Goal: Task Accomplishment & Management: Complete application form

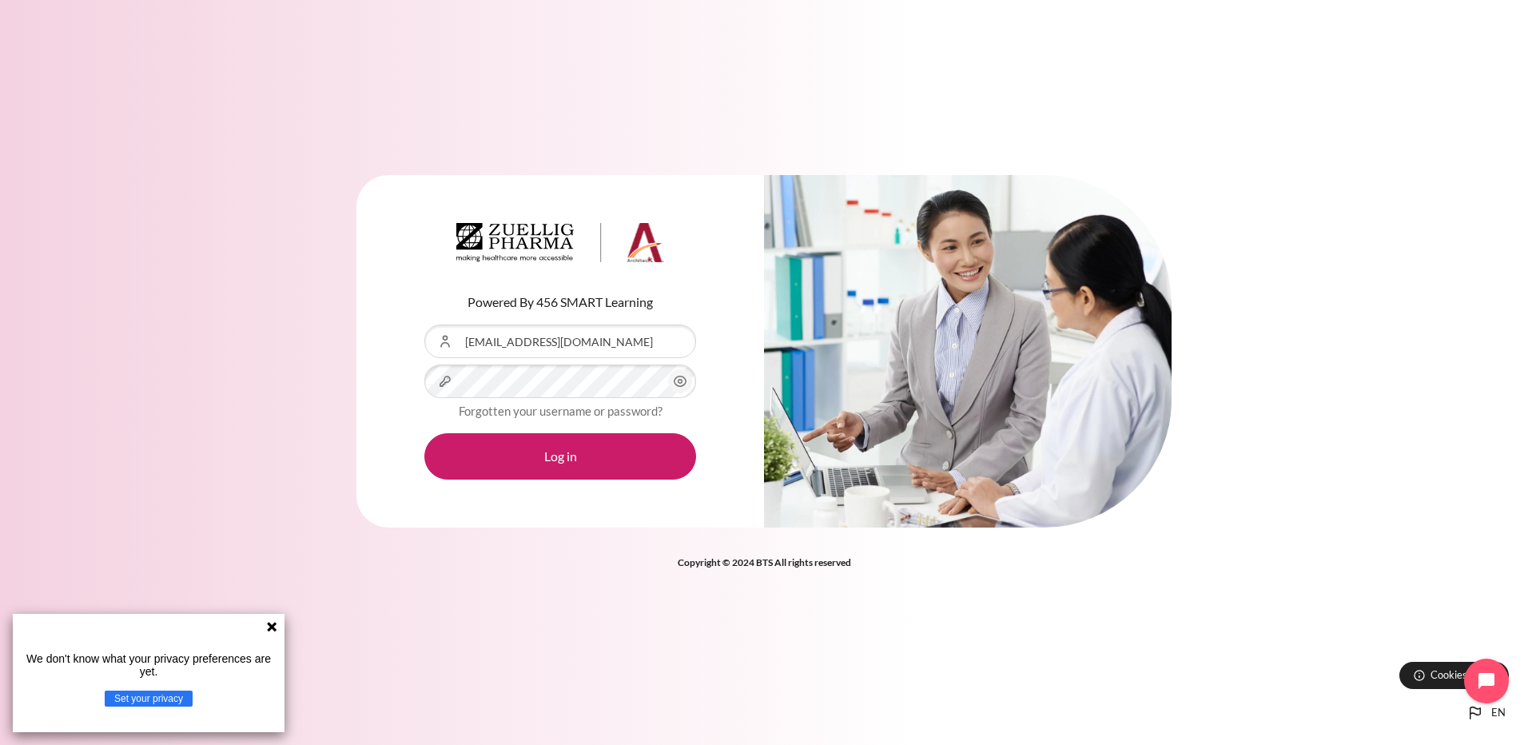
click at [424, 433] on button "Log in" at bounding box center [560, 456] width 272 height 46
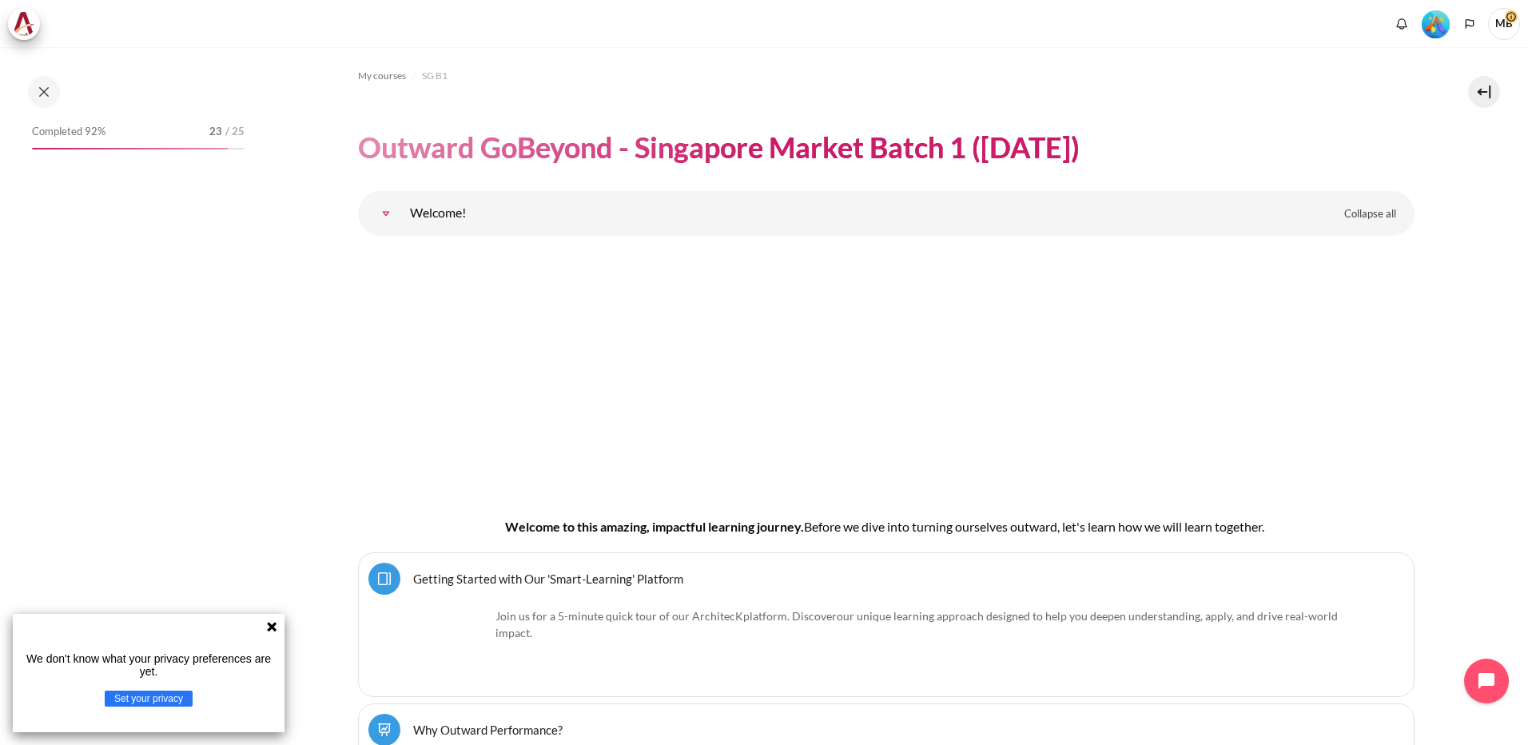
click at [270, 627] on icon at bounding box center [272, 627] width 10 height 10
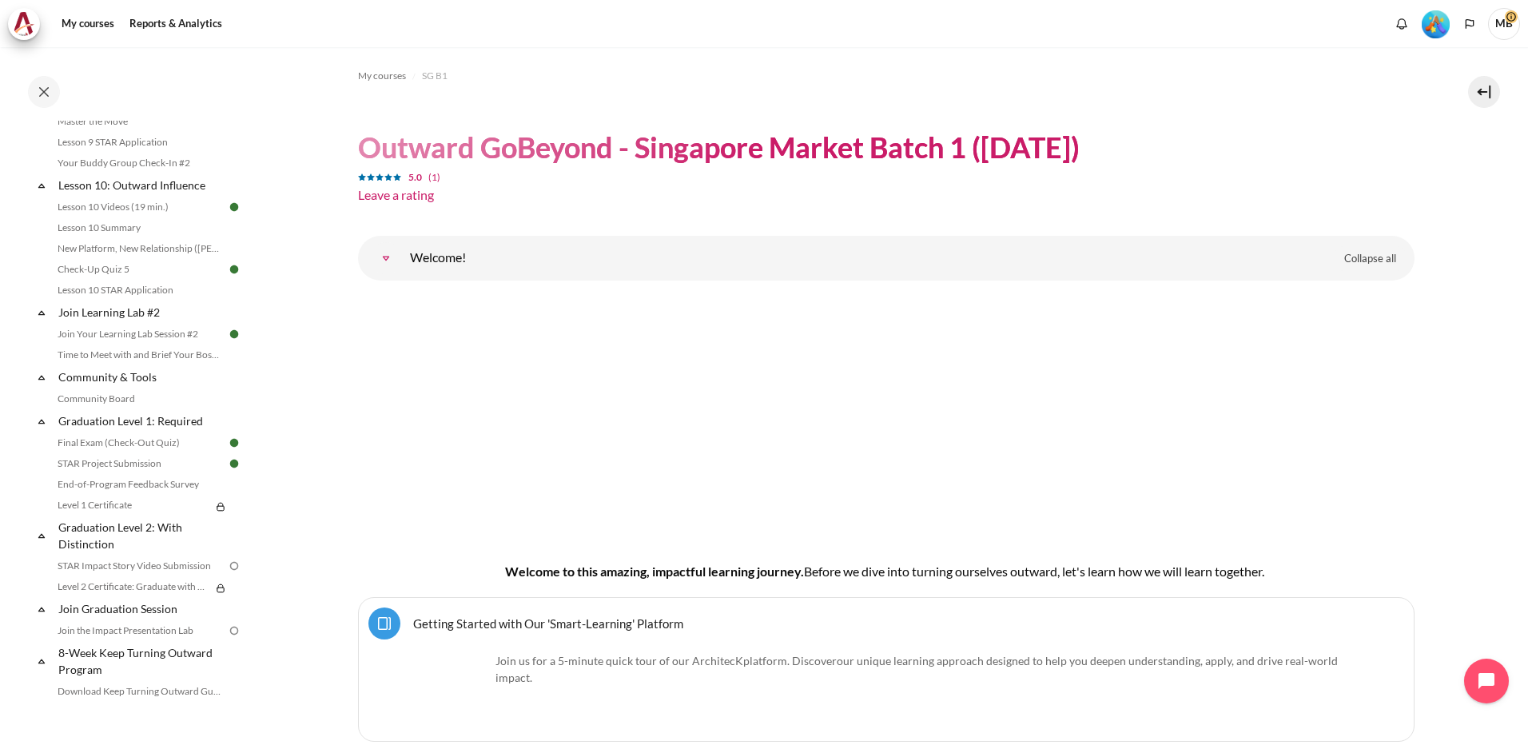
scroll to position [1671, 0]
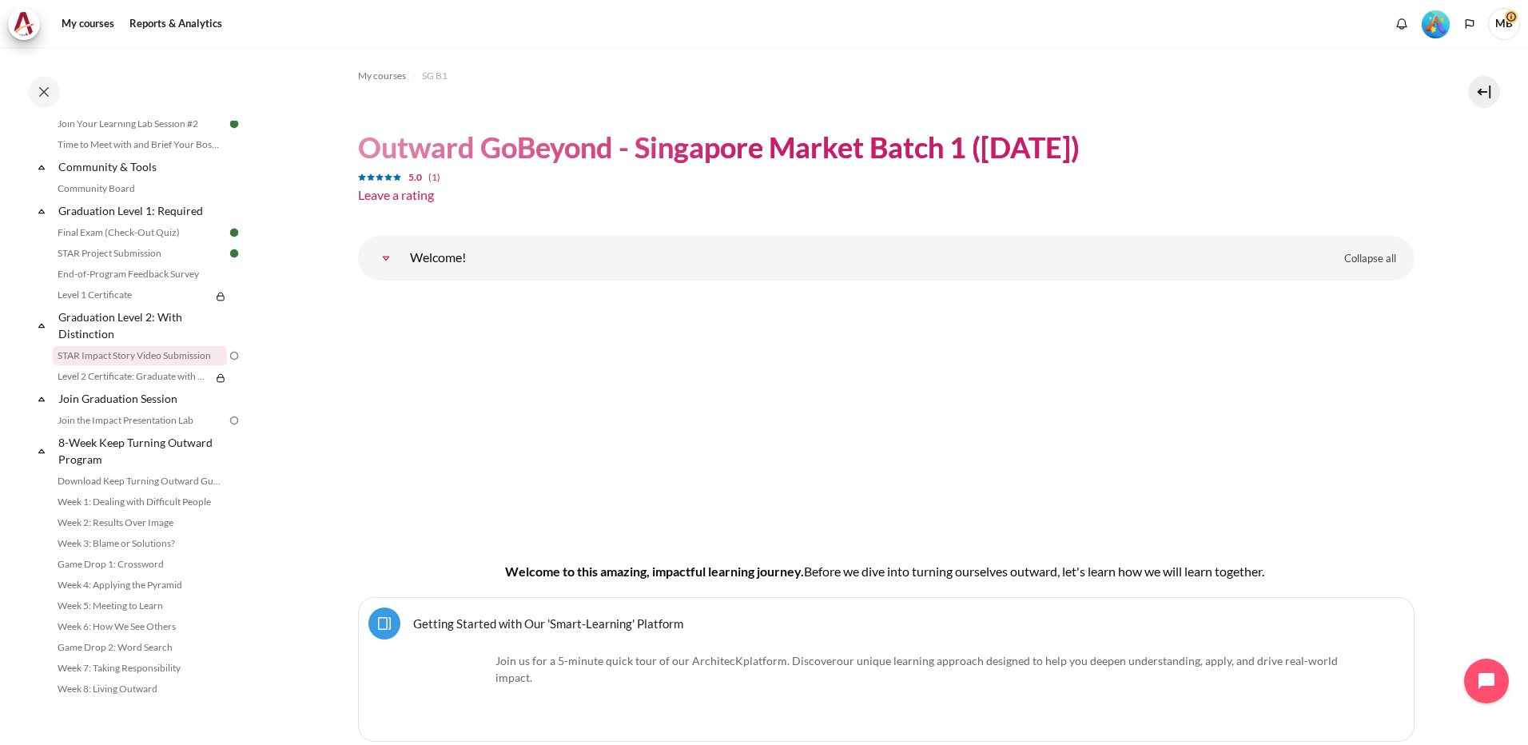
click at [137, 352] on link "STAR Impact Story Video Submission" at bounding box center [140, 355] width 174 height 19
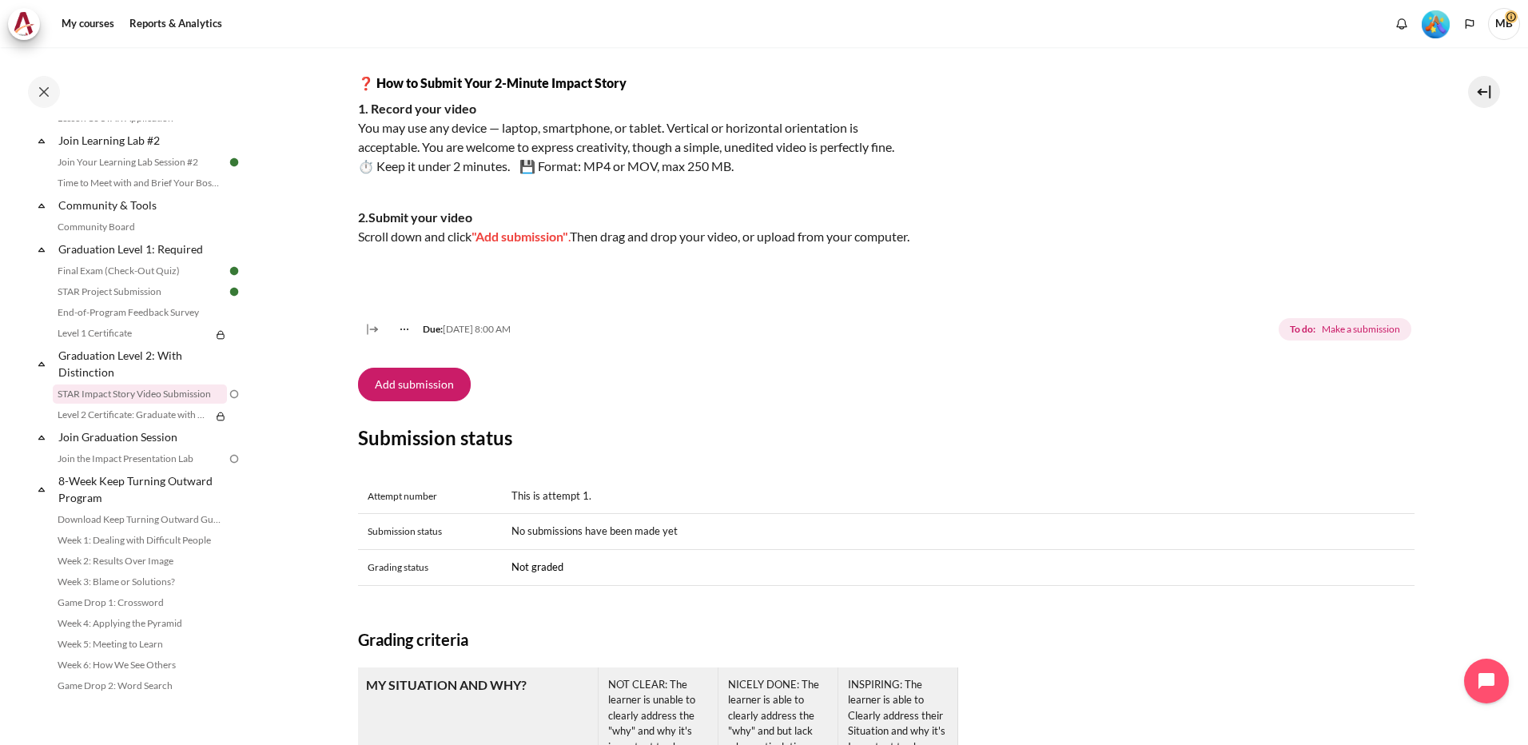
scroll to position [320, 0]
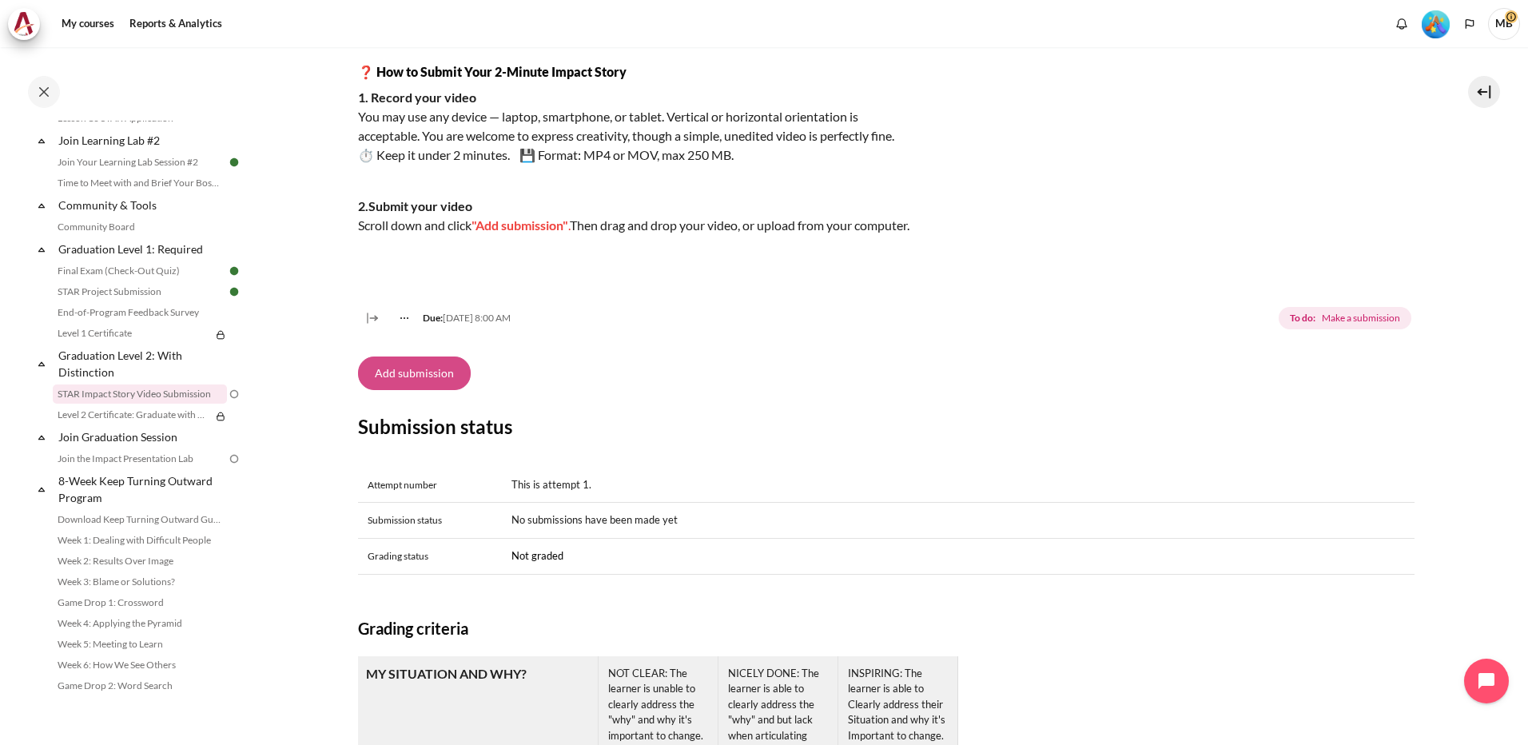
click at [434, 390] on button "Add submission" at bounding box center [414, 373] width 113 height 34
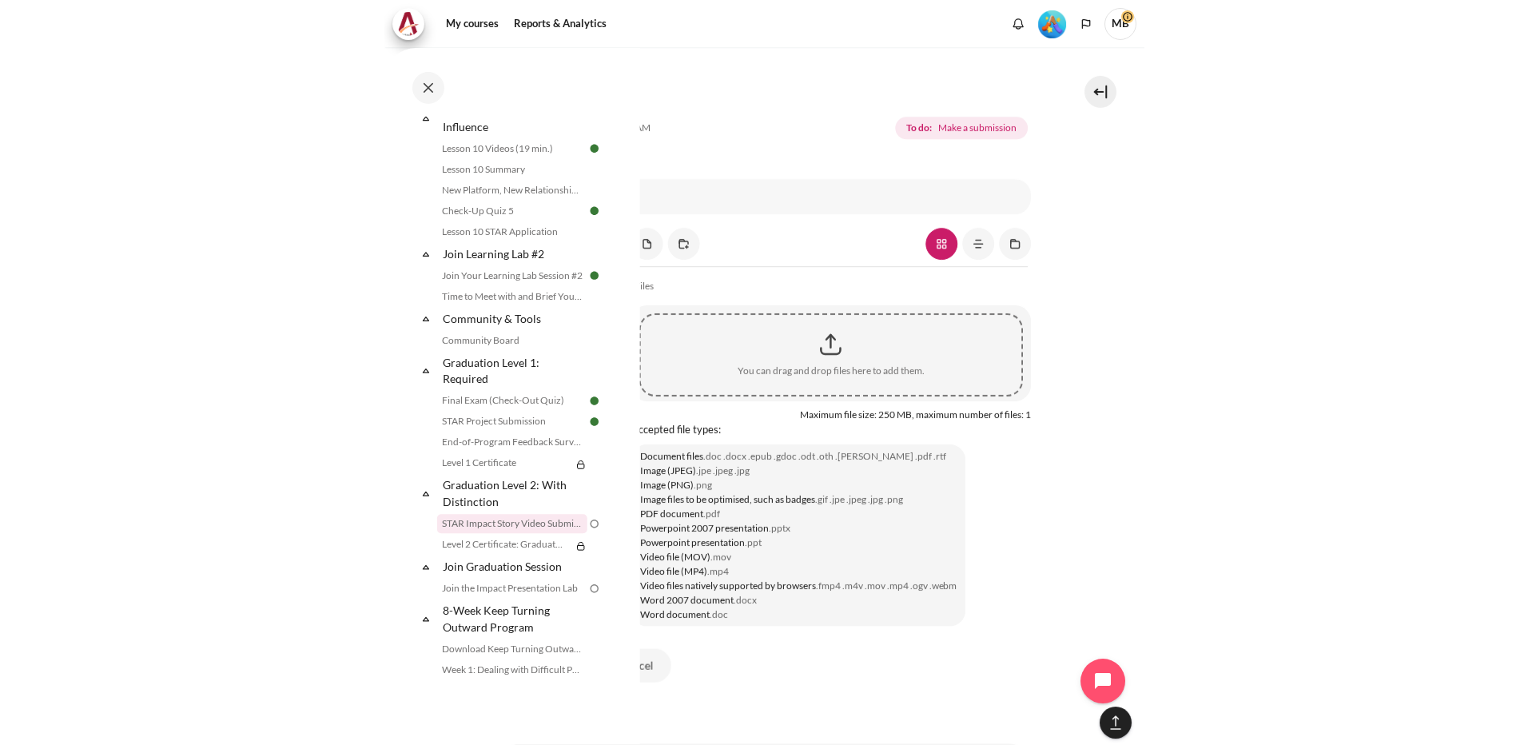
scroll to position [1717, 0]
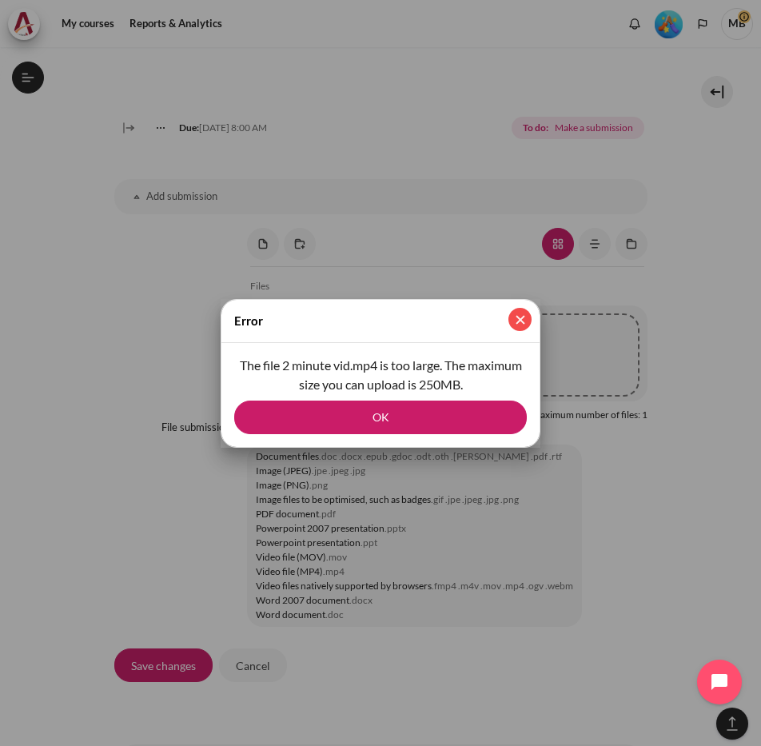
click at [520, 317] on button "Close" at bounding box center [519, 319] width 23 height 23
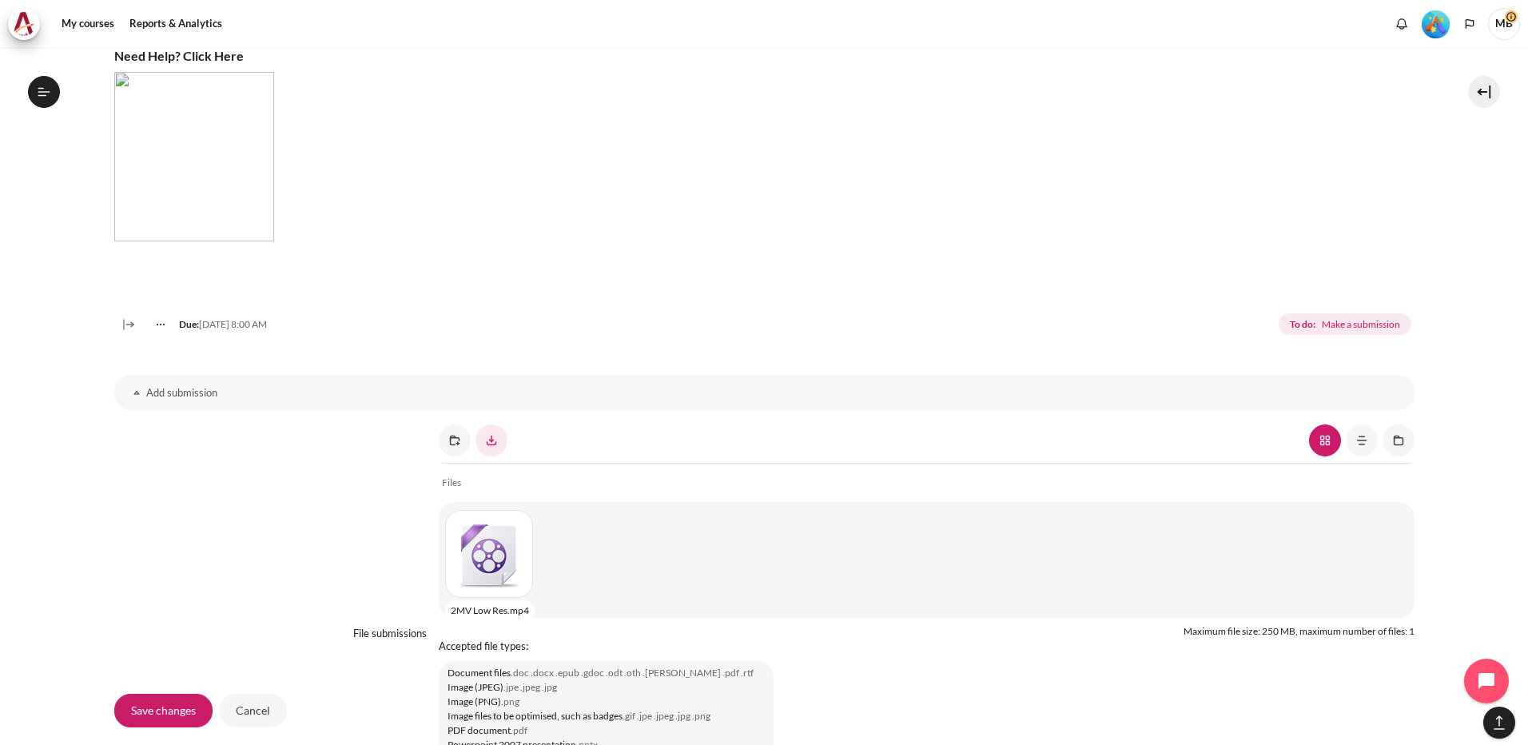
scroll to position [9, 0]
click at [160, 708] on input "Save changes" at bounding box center [163, 711] width 98 height 34
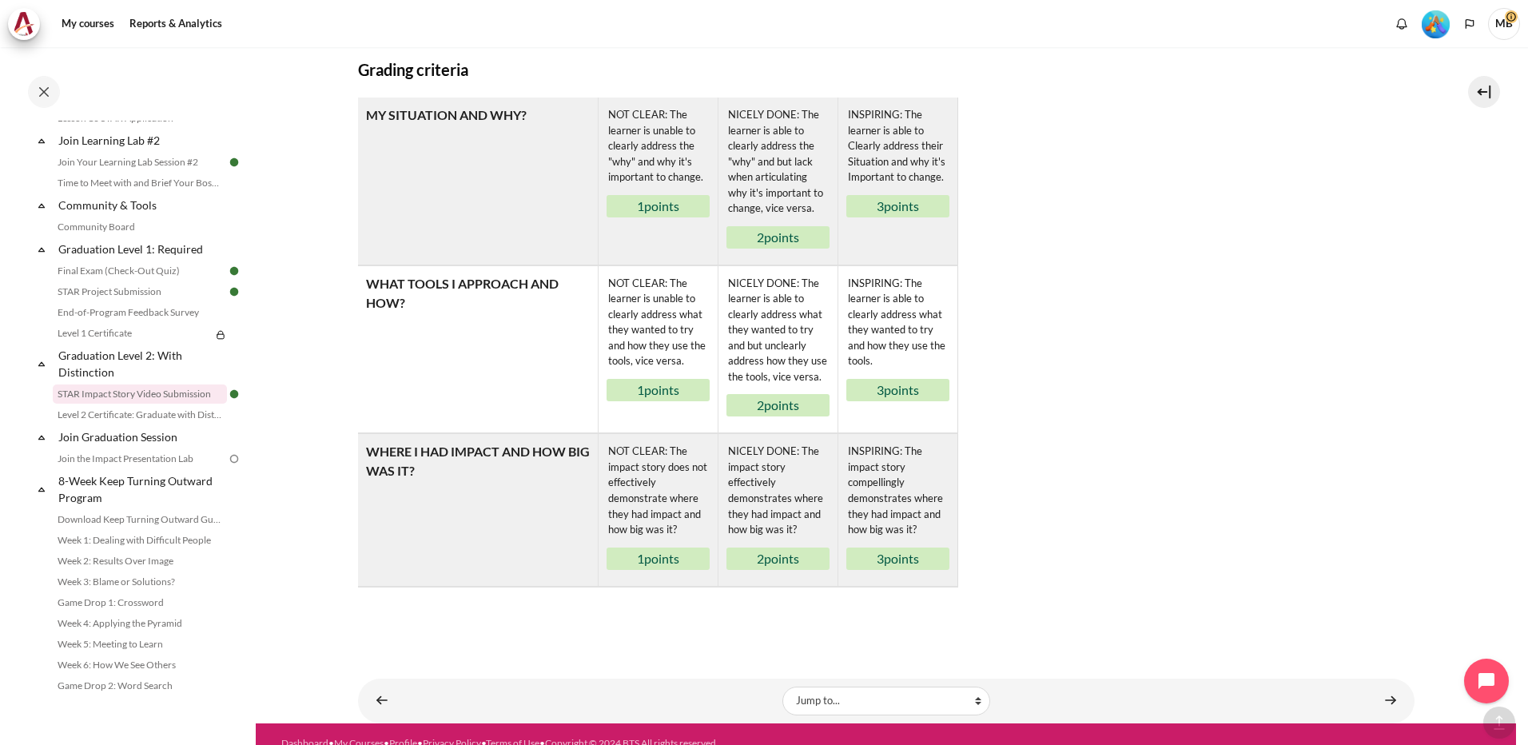
scroll to position [1016, 0]
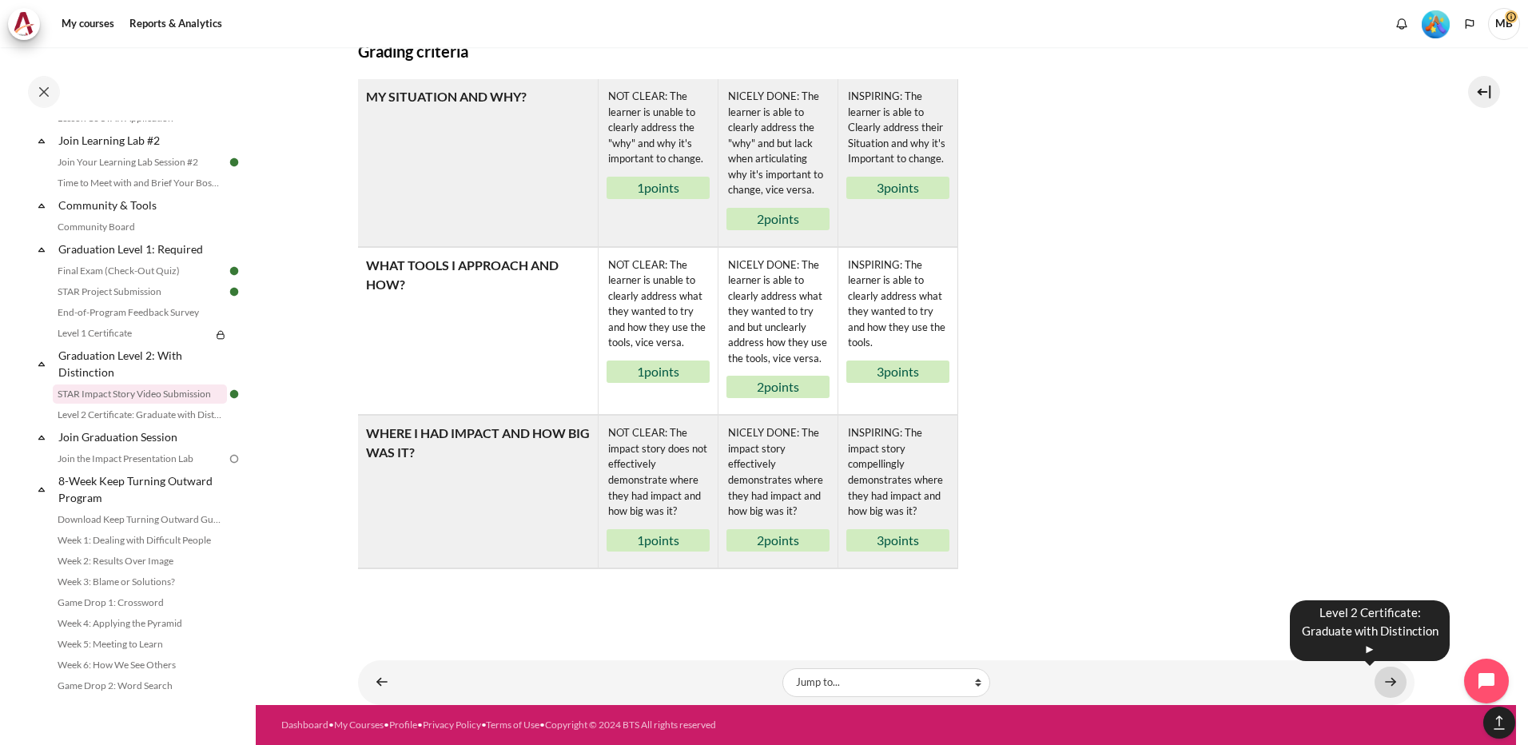
click at [1388, 682] on link "Content" at bounding box center [1391, 682] width 32 height 31
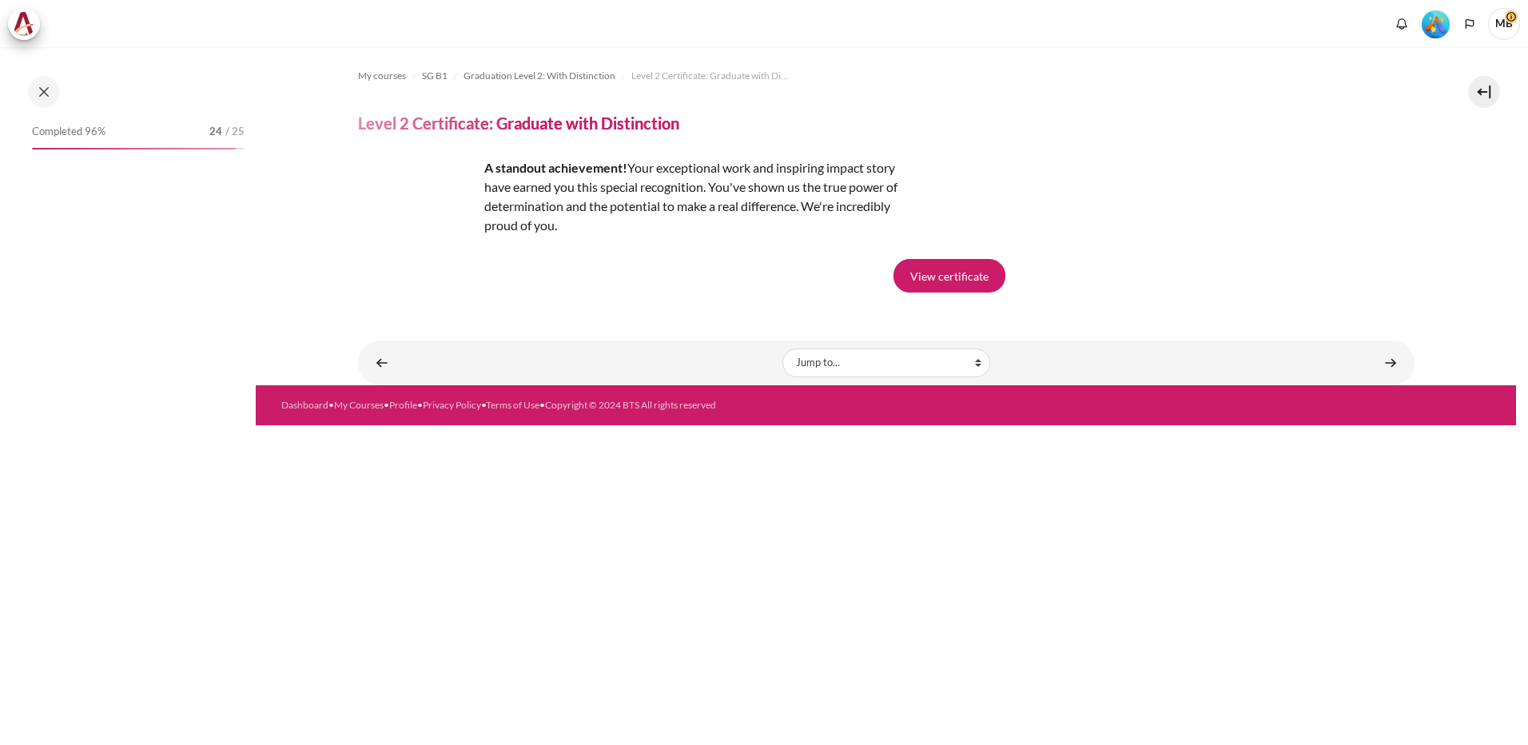
scroll to position [1637, 0]
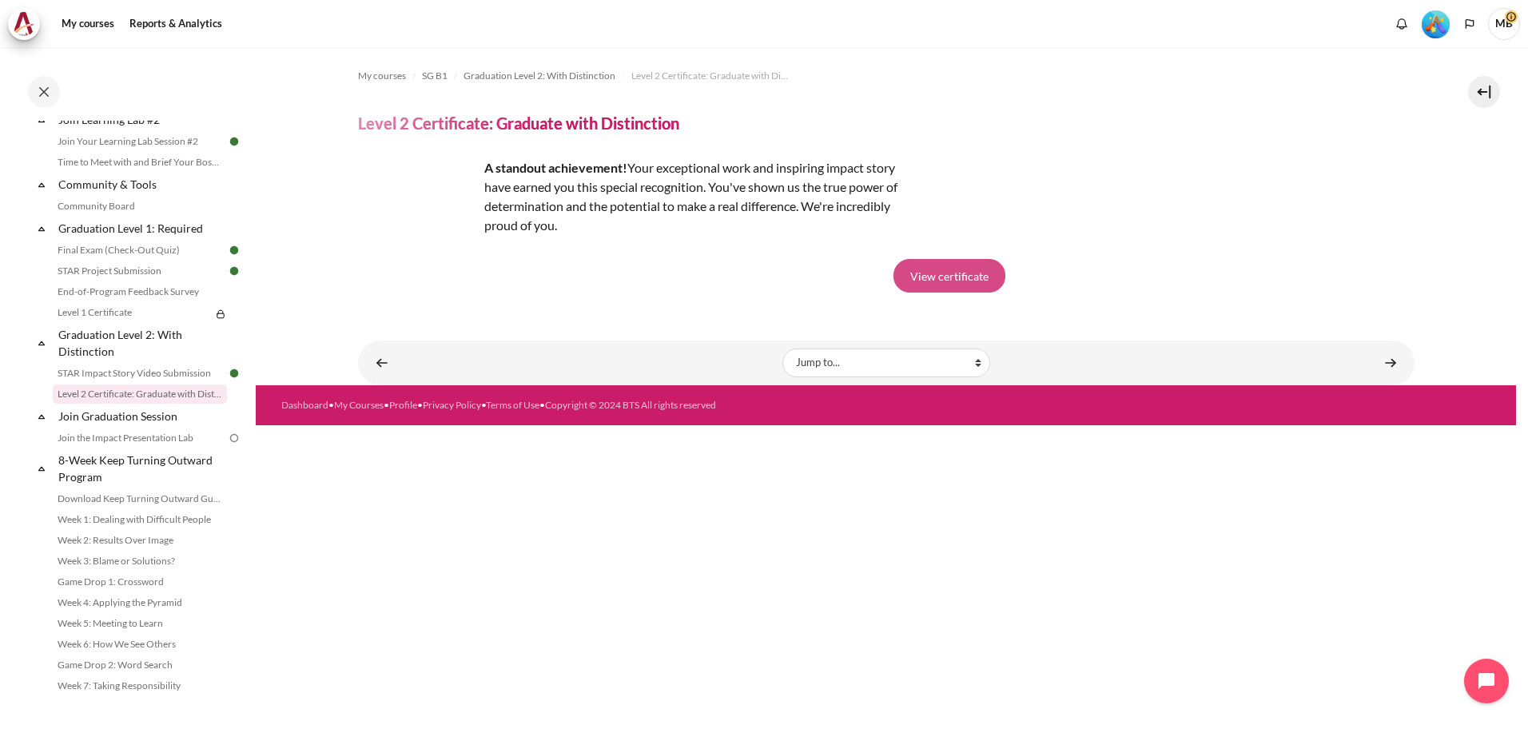
click at [971, 273] on link "View certificate" at bounding box center [950, 276] width 112 height 34
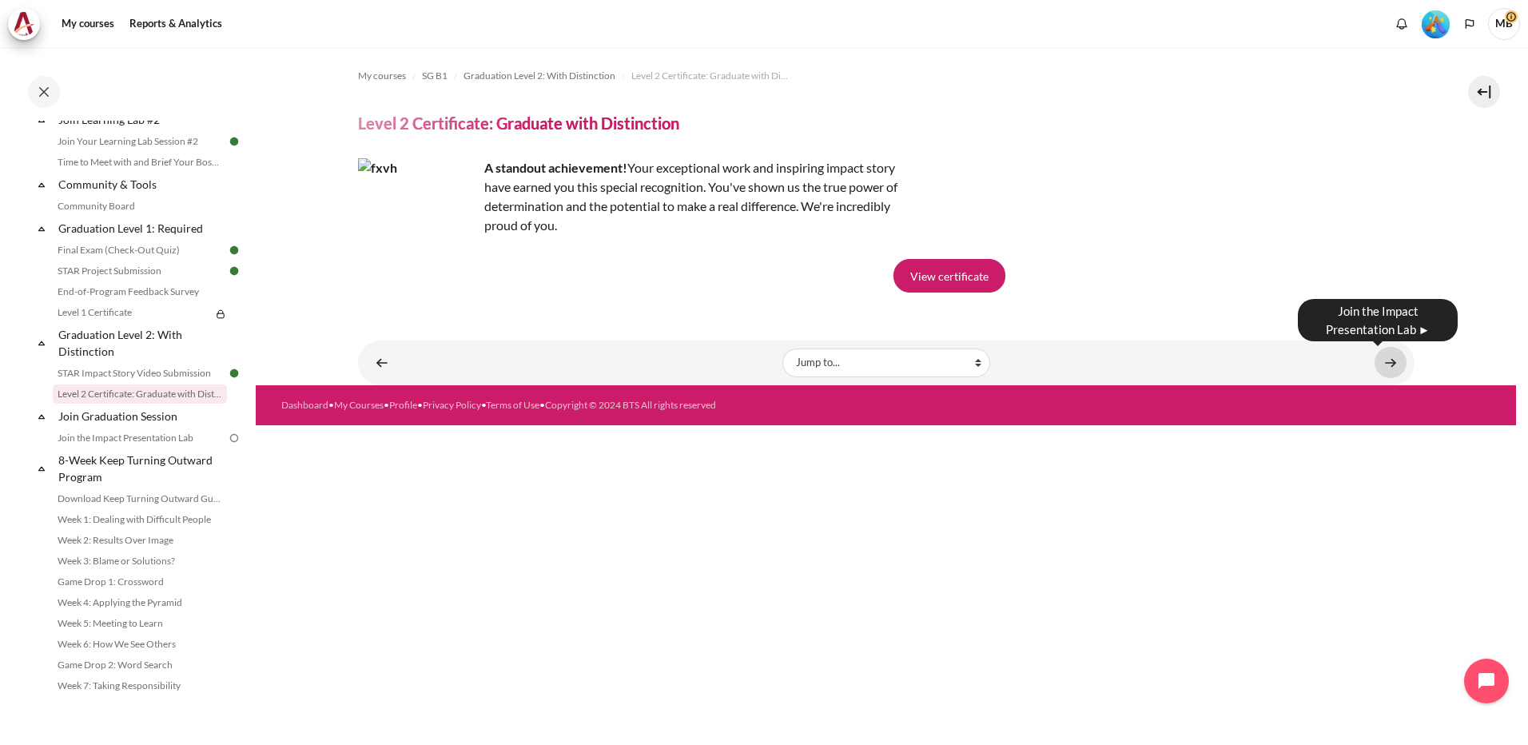
click at [1386, 360] on link "Content" at bounding box center [1391, 362] width 32 height 31
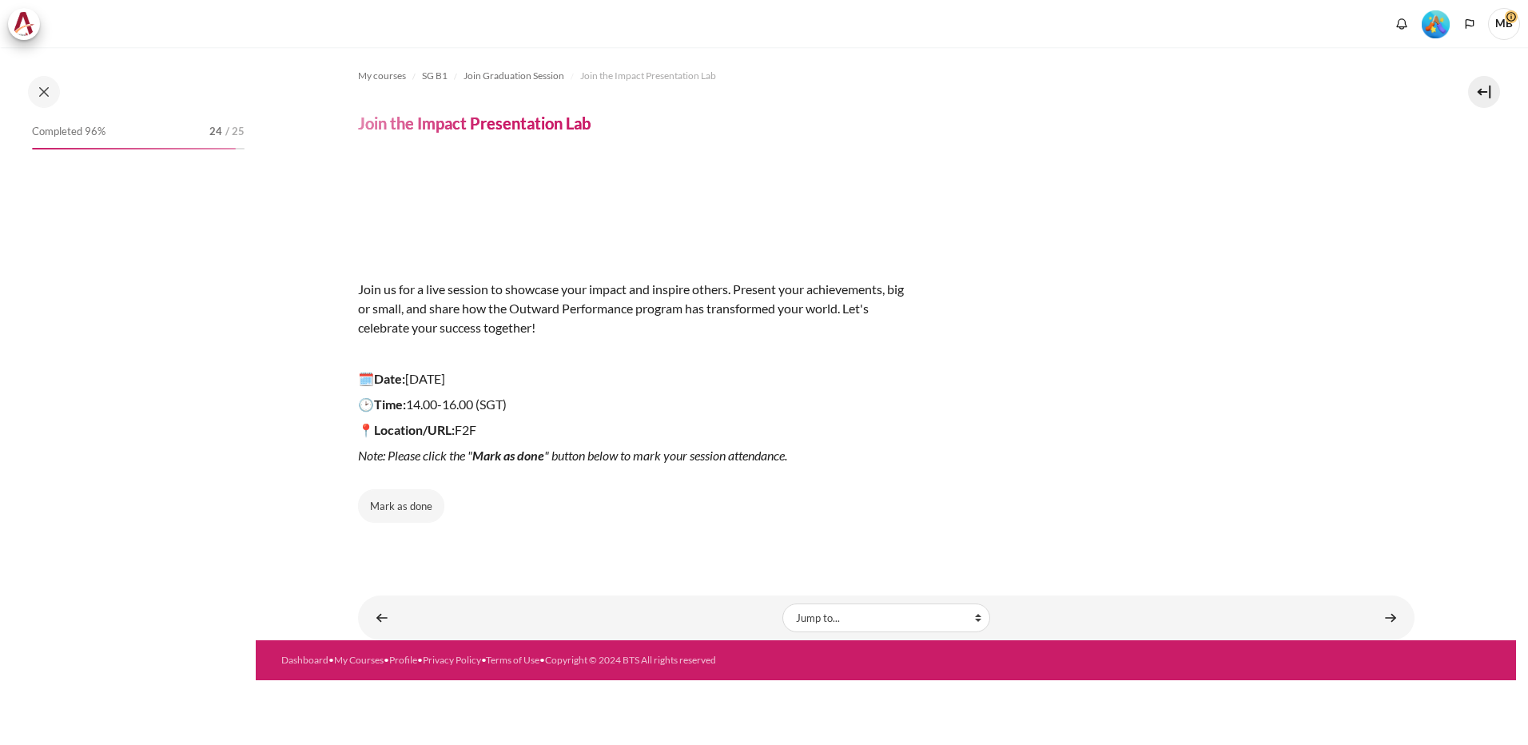
scroll to position [1671, 0]
